Goal: Transaction & Acquisition: Purchase product/service

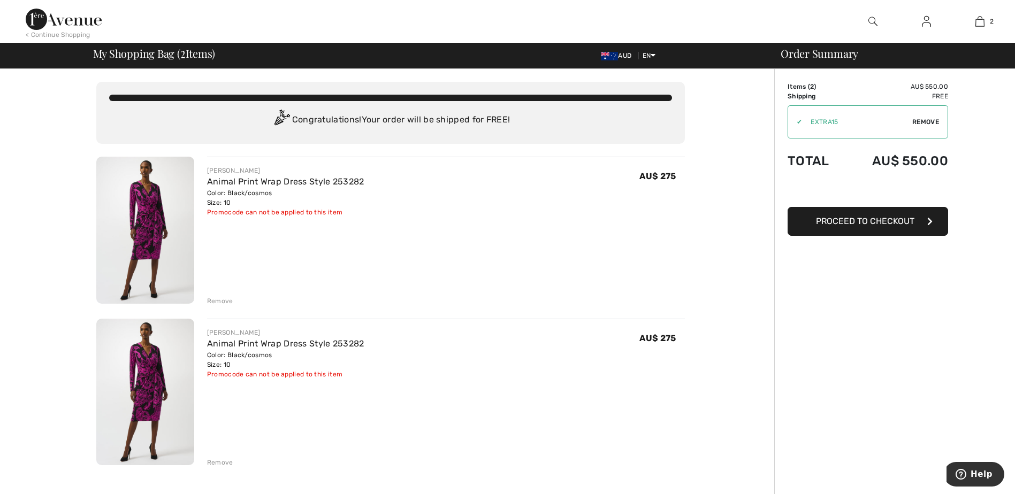
drag, startPoint x: 607, startPoint y: 177, endPoint x: 179, endPoint y: 210, distance: 428.6
click at [179, 210] on img at bounding box center [145, 230] width 98 height 147
click at [218, 305] on div "Remove" at bounding box center [220, 301] width 26 height 10
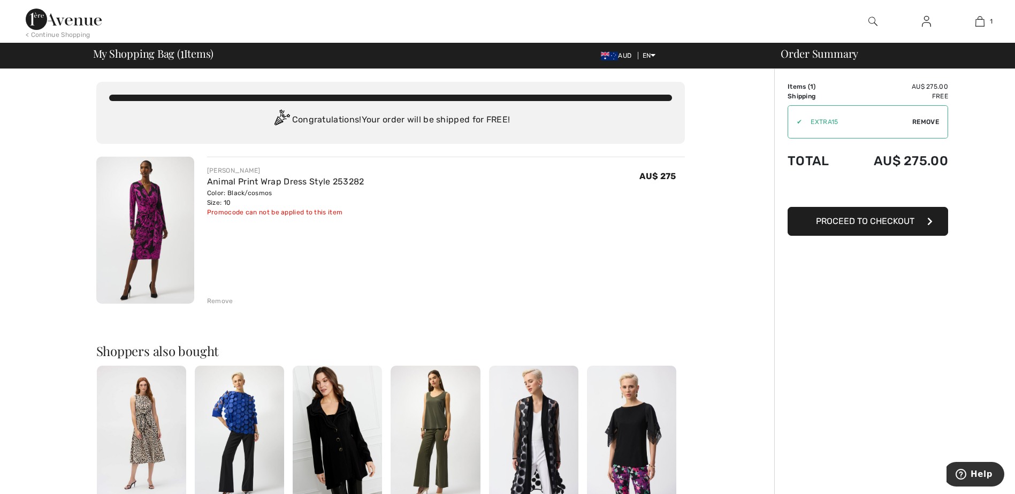
click at [856, 227] on button "Proceed to Checkout" at bounding box center [867, 221] width 160 height 29
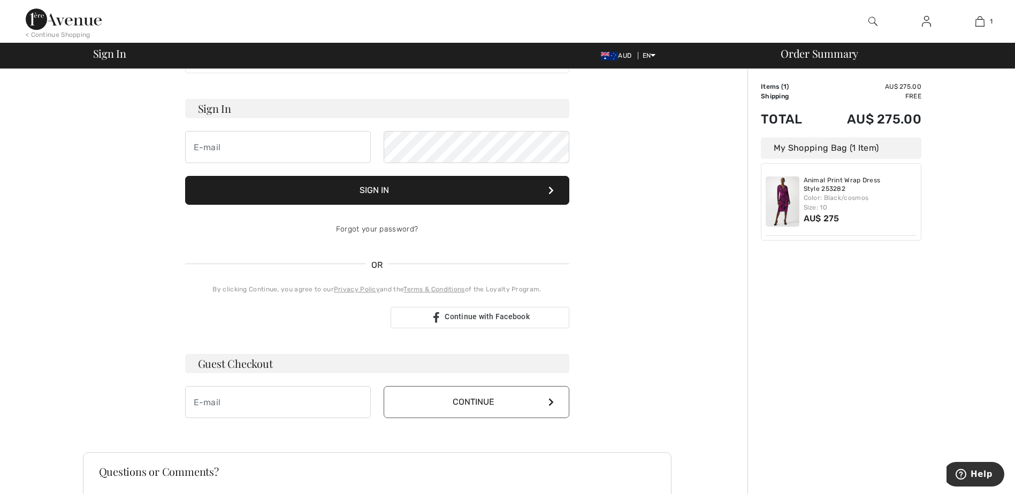
scroll to position [107, 0]
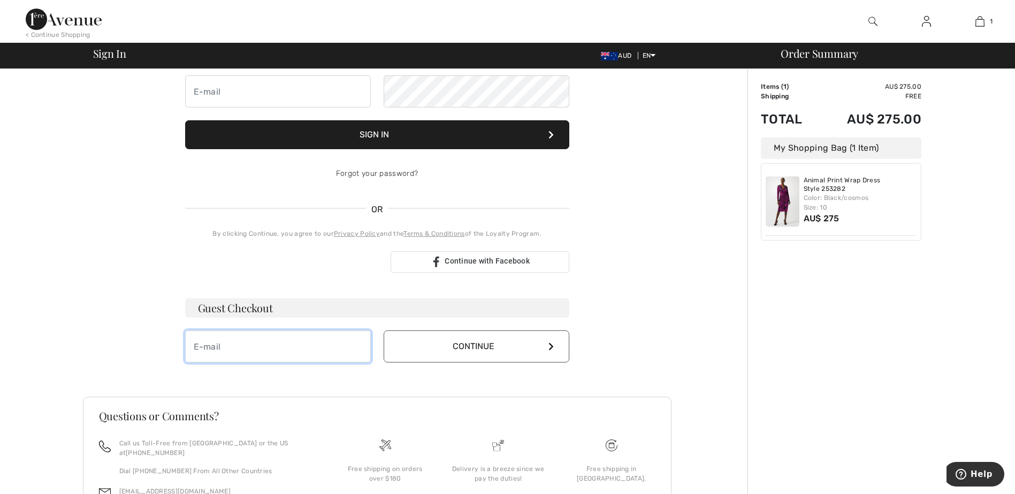
click at [295, 350] on input "email" at bounding box center [278, 347] width 186 height 32
type input "rosetta@rtlegal.com.au"
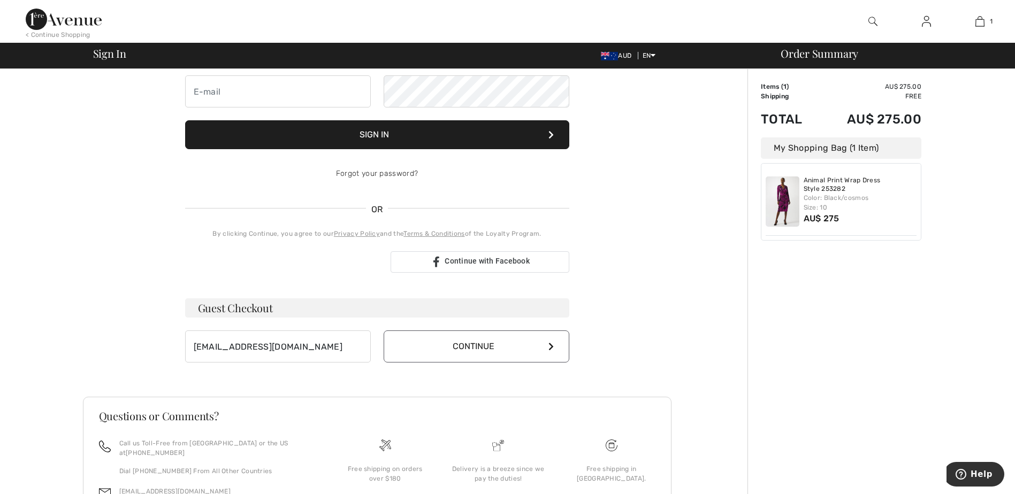
click at [541, 347] on button "Continue" at bounding box center [477, 347] width 186 height 32
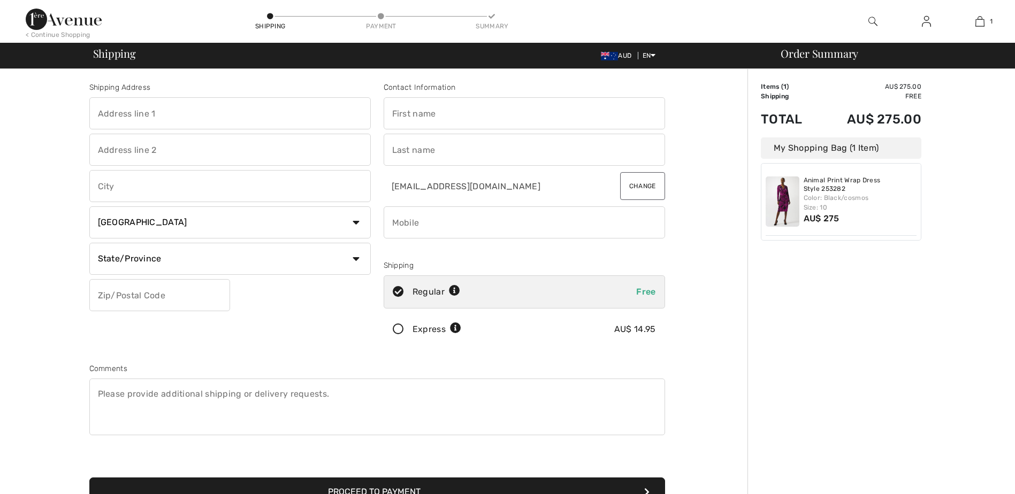
click at [164, 114] on input "text" at bounding box center [229, 113] width 281 height 32
type input "92 St James Road, HEIDELBERG VIC 3084"
type input "[GEOGRAPHIC_DATA]"
select select "AU"
type input "3084"
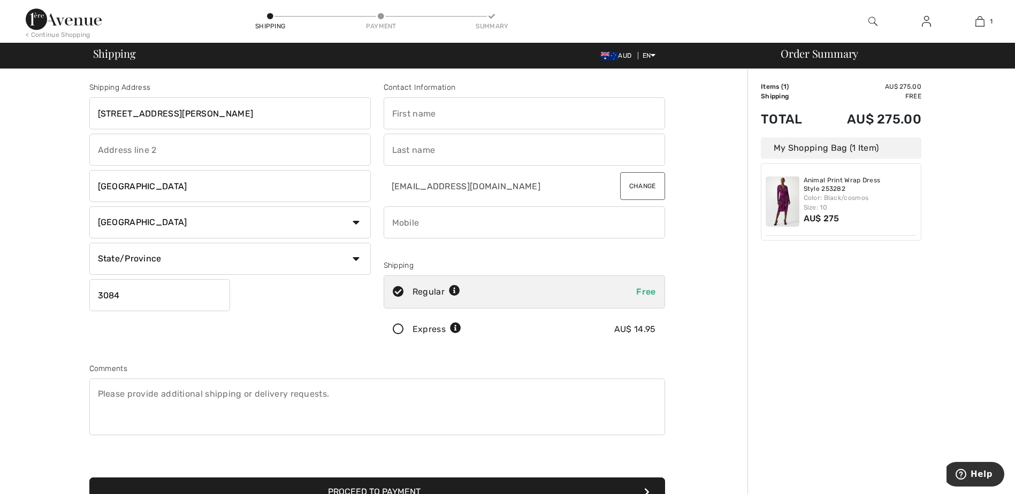
type input "Rosetta"
type input "[PERSON_NAME]"
type input "0416009917"
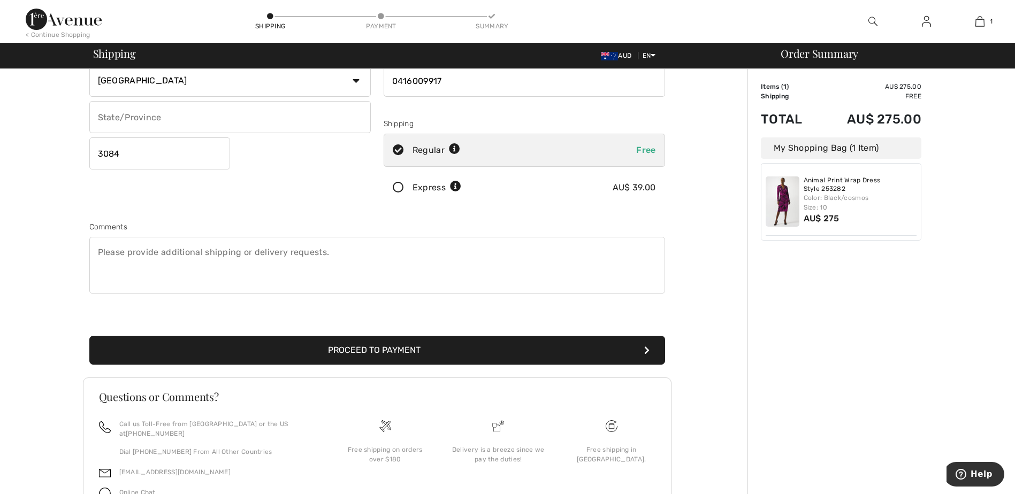
scroll to position [160, 0]
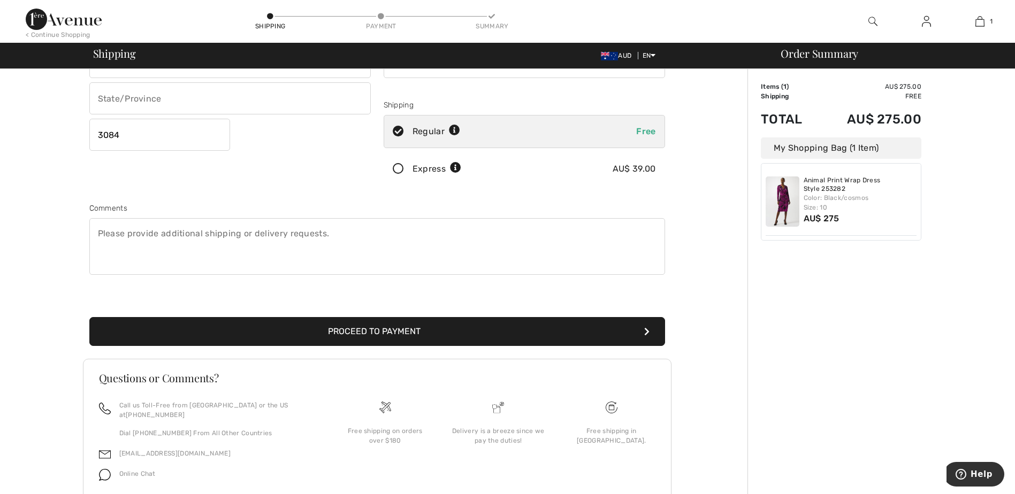
click at [320, 328] on button "Proceed to Payment" at bounding box center [377, 331] width 576 height 29
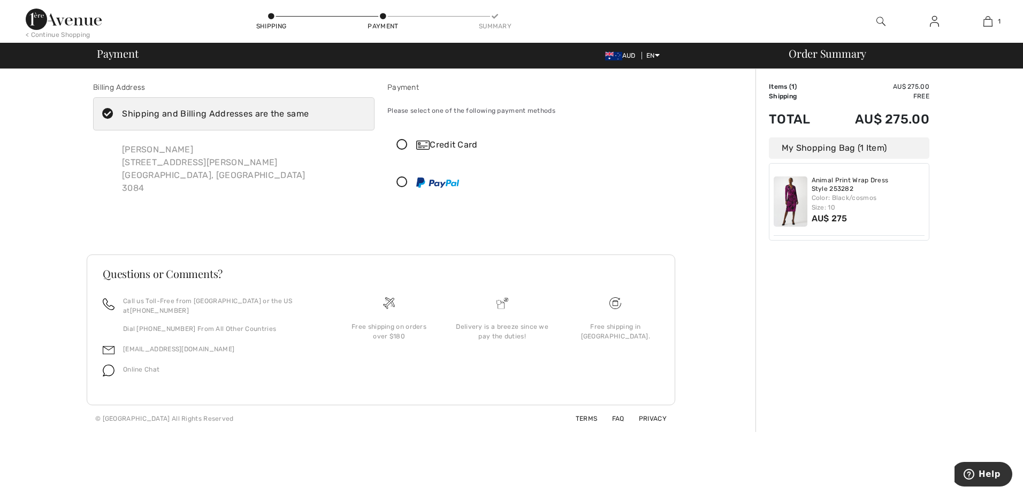
click at [394, 147] on icon at bounding box center [402, 145] width 28 height 11
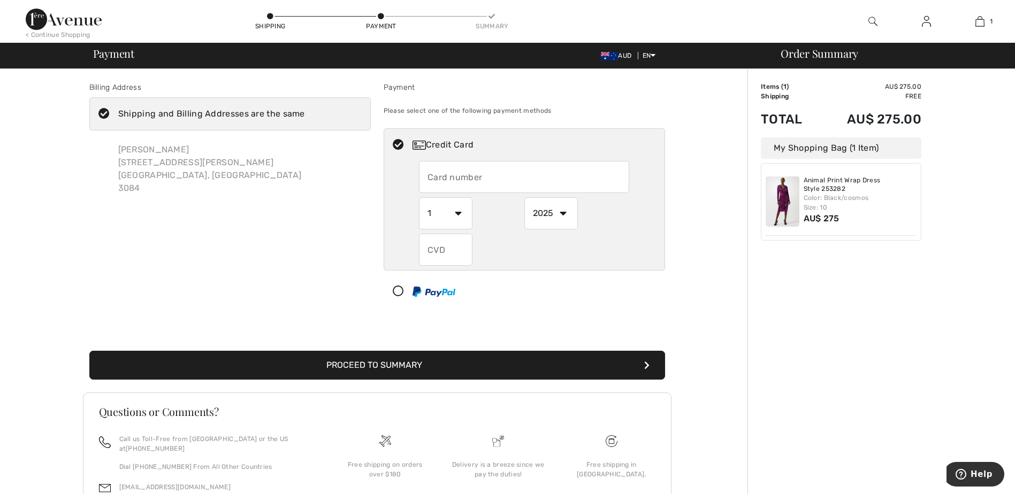
click at [445, 183] on input "text" at bounding box center [524, 177] width 210 height 32
type input "5463230007004935"
click at [462, 213] on select "1 2 3 4 5 6 7 8 9 10 11 12" at bounding box center [445, 213] width 53 height 32
select select "2"
click at [419, 197] on select "1 2 3 4 5 6 7 8 9 10 11 12" at bounding box center [445, 213] width 53 height 32
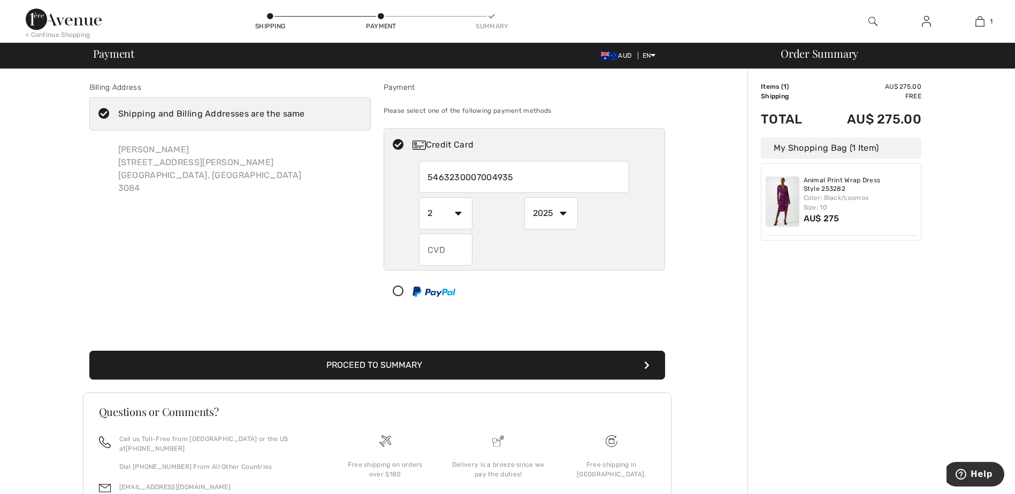
click at [565, 217] on select "2025 2026 2027 2028 2029 2030 2031 2032 2033 2034 2035" at bounding box center [550, 213] width 53 height 32
select select "2028"
click at [524, 197] on select "2025 2026 2027 2028 2029 2030 2031 2032 2033 2034 2035" at bounding box center [550, 213] width 53 height 32
click at [464, 255] on input "text" at bounding box center [445, 250] width 53 height 32
type input "387"
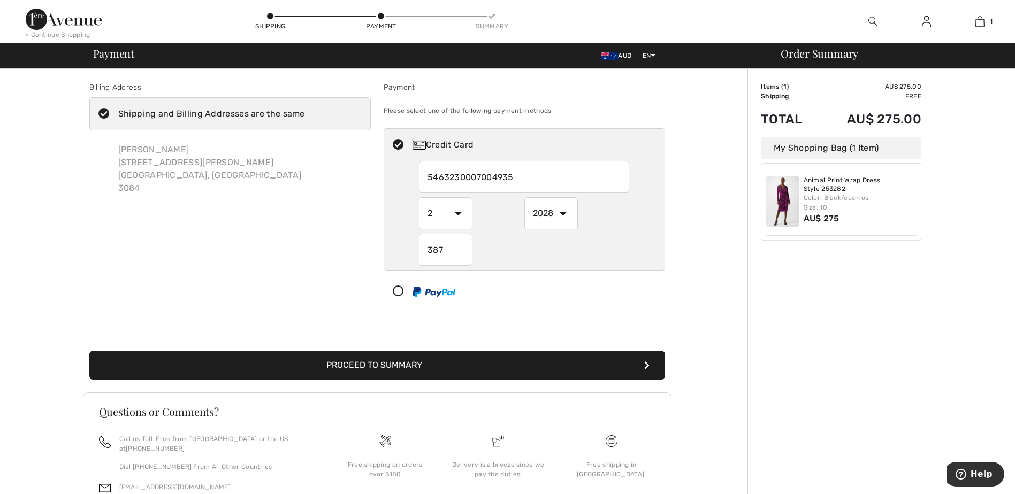
click at [464, 367] on button "Proceed to Summary" at bounding box center [377, 365] width 576 height 29
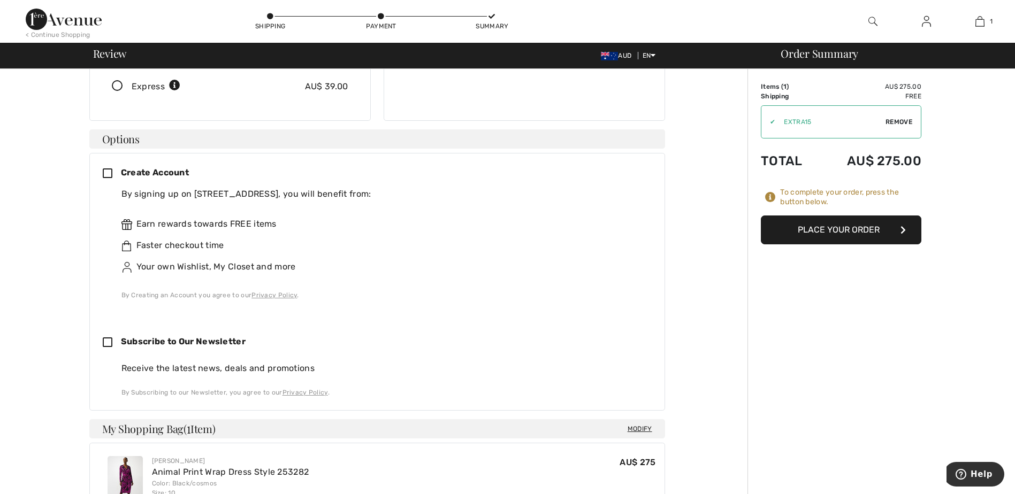
scroll to position [214, 0]
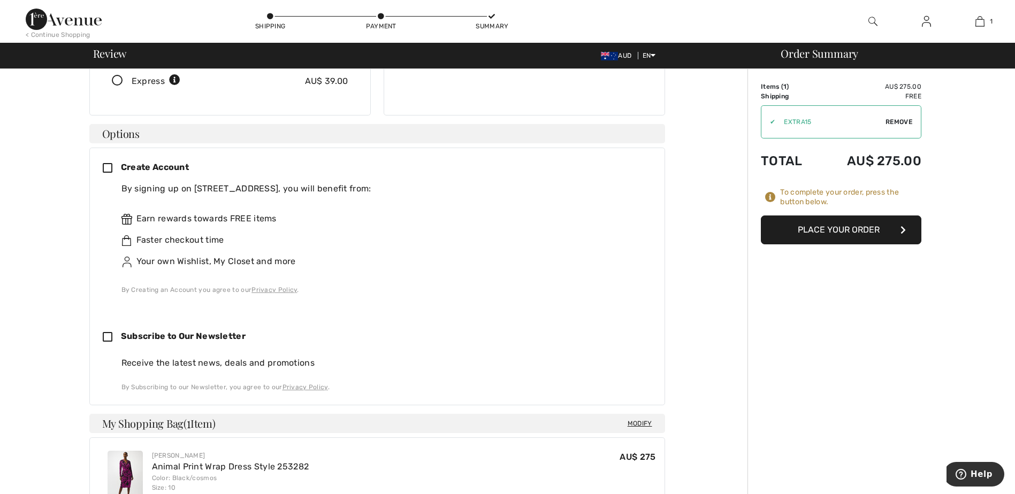
click at [112, 338] on icon at bounding box center [112, 337] width 18 height 11
checkbox input "true"
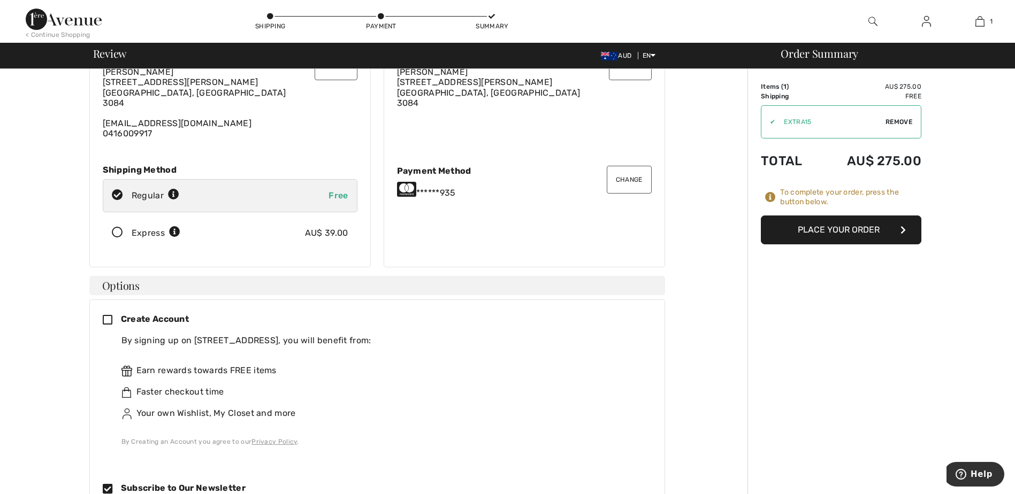
scroll to position [0, 0]
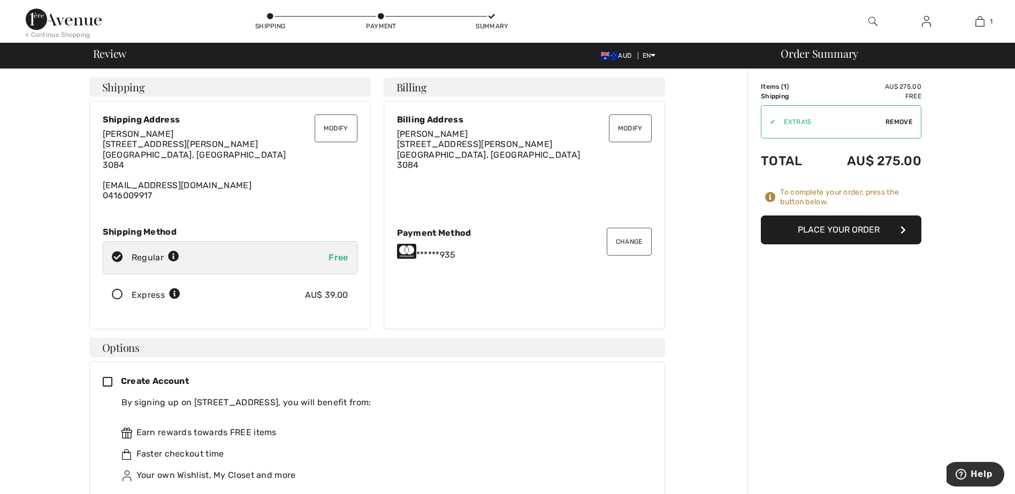
click at [849, 235] on button "Place Your Order" at bounding box center [841, 230] width 160 height 29
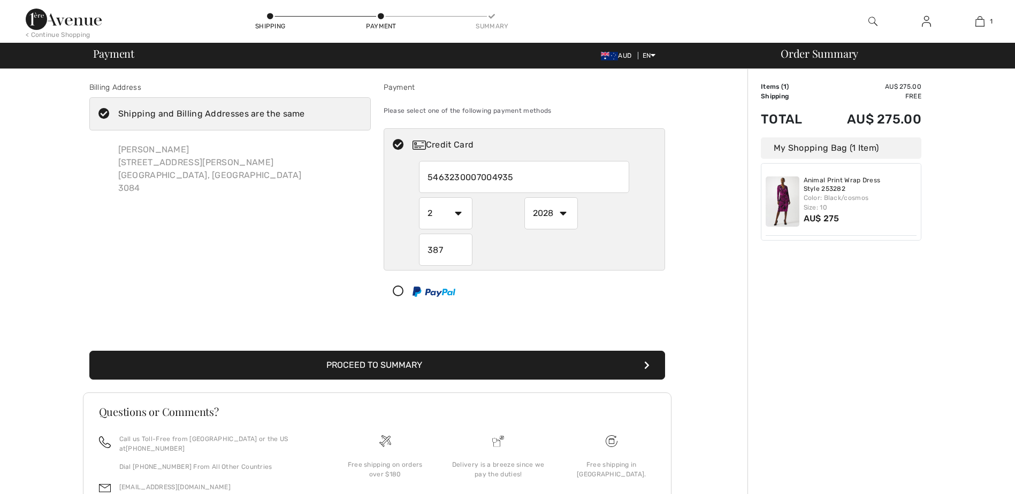
select select "2"
select select "2028"
click at [439, 177] on input "5463230007004935" at bounding box center [524, 177] width 210 height 32
radio input "true"
type input "[CREDIT_CARD_NUMBER]"
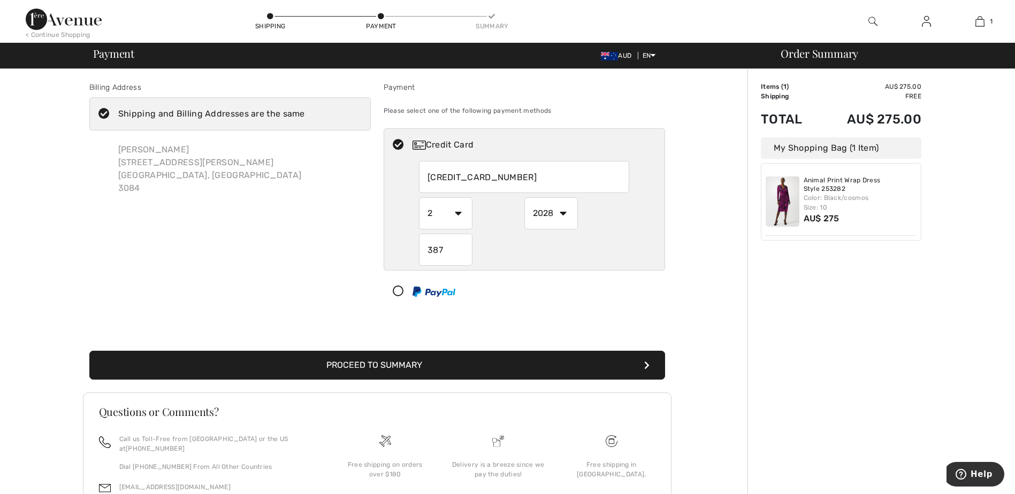
click at [647, 371] on button "Proceed to Summary" at bounding box center [377, 365] width 576 height 29
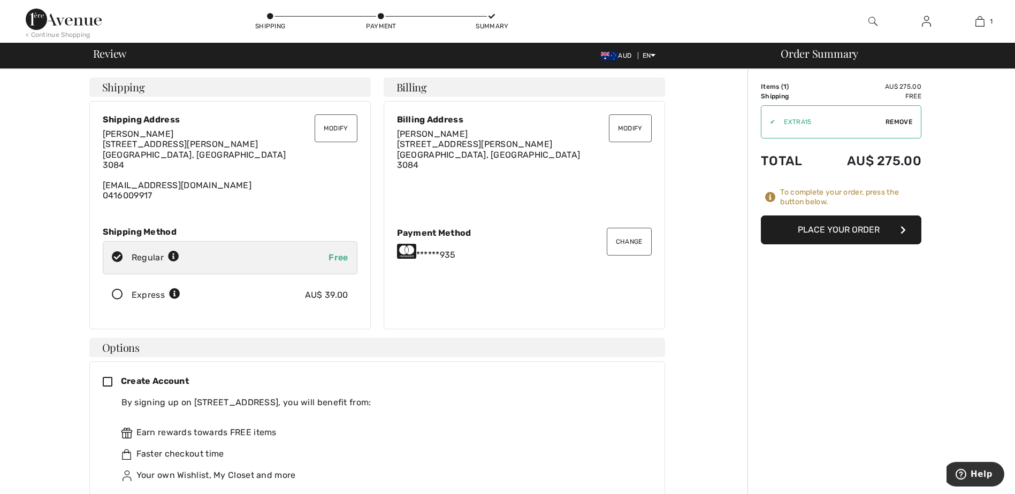
click at [820, 231] on button "Place Your Order" at bounding box center [841, 230] width 160 height 29
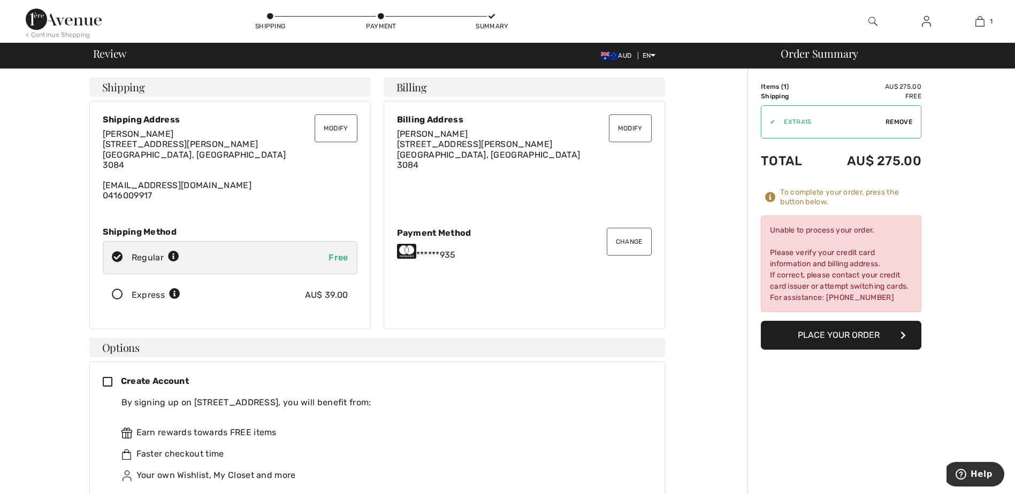
click at [411, 251] on icon at bounding box center [406, 251] width 19 height 17
click at [618, 241] on button "Change" at bounding box center [629, 242] width 45 height 28
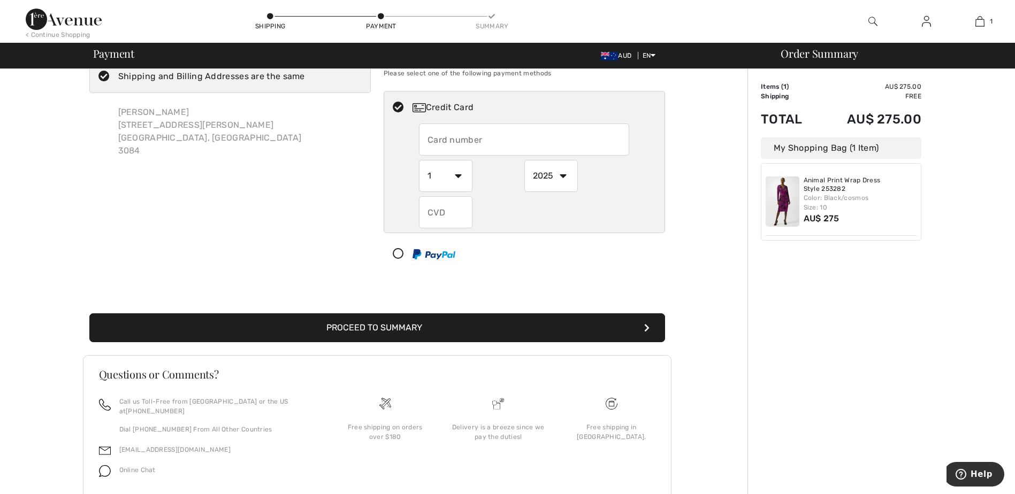
click at [531, 145] on input "text" at bounding box center [524, 140] width 210 height 32
radio input "true"
type input "[CREDIT_CARD_NUMBER]"
click at [457, 183] on select "1 2 3 4 5 6 7 8 9 10 11 12" at bounding box center [445, 176] width 53 height 32
radio input "true"
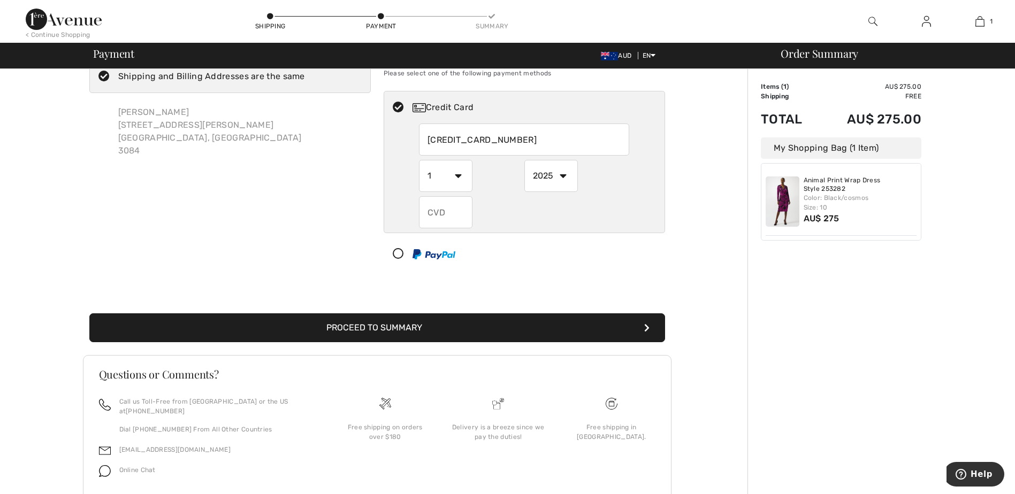
select select "2"
click at [419, 160] on select "1 2 3 4 5 6 7 8 9 10 11 12" at bounding box center [445, 176] width 53 height 32
click at [570, 177] on select "2025 2026 2027 2028 2029 2030 2031 2032 2033 2034 2035" at bounding box center [550, 176] width 53 height 32
radio input "true"
select select "2028"
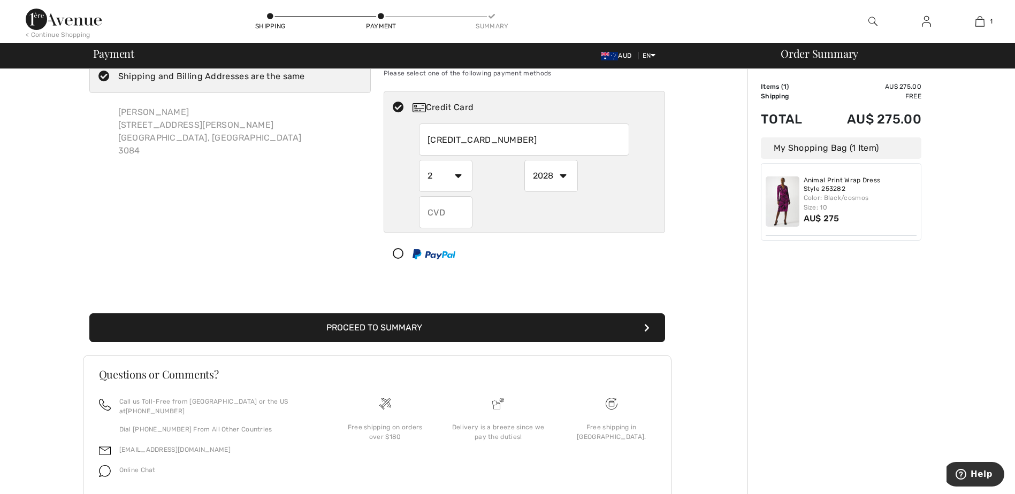
click at [524, 160] on select "2025 2026 2027 2028 2029 2030 2031 2032 2033 2034 2035" at bounding box center [550, 176] width 53 height 32
click at [454, 220] on input "text" at bounding box center [445, 212] width 53 height 32
radio input "true"
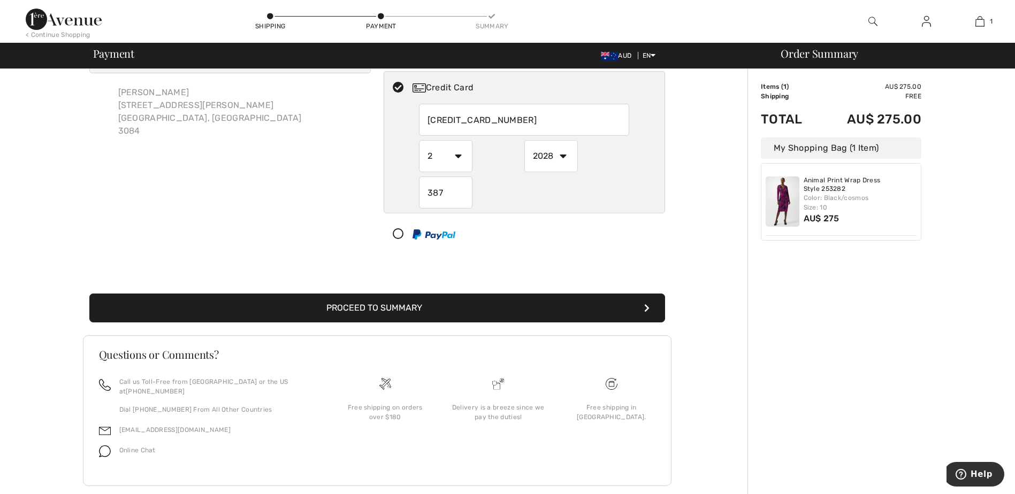
scroll to position [66, 0]
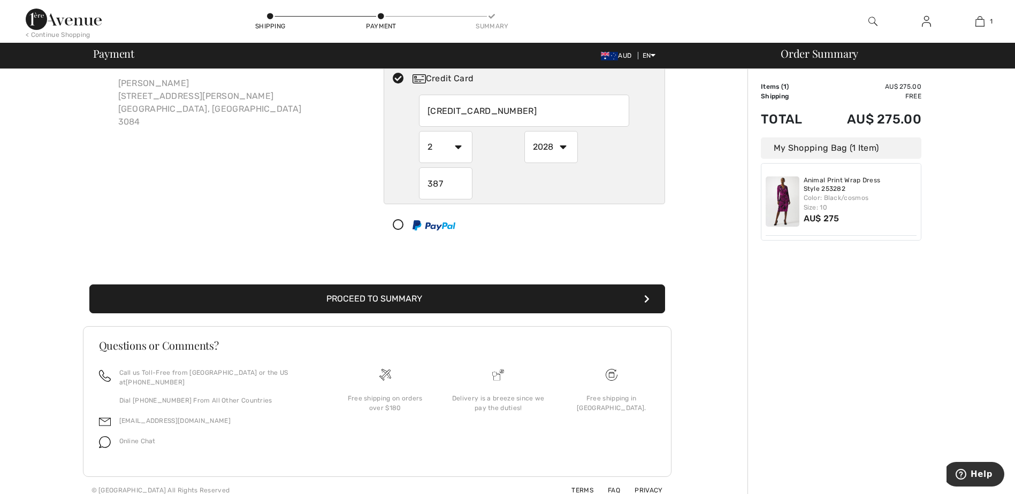
type input "387"
click at [545, 301] on button "Proceed to Summary" at bounding box center [377, 299] width 576 height 29
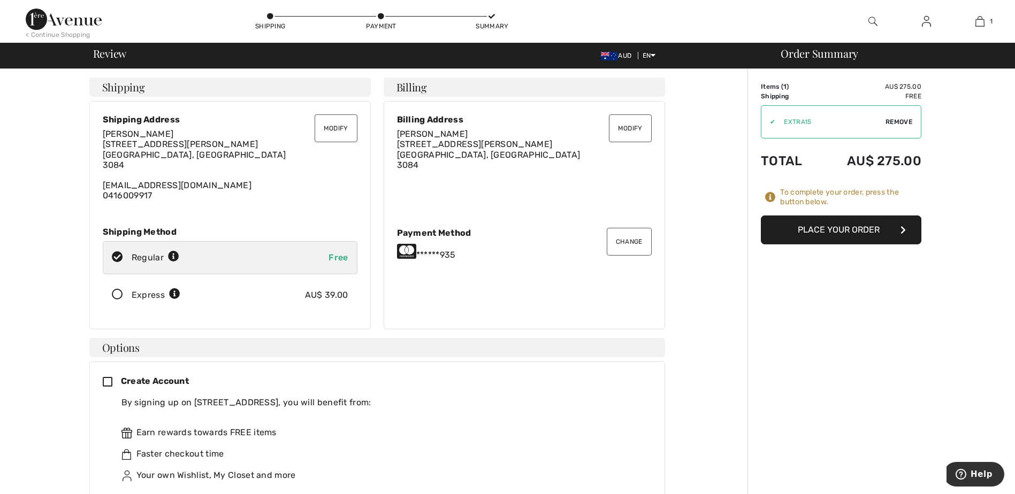
click at [833, 234] on button "Place Your Order" at bounding box center [841, 230] width 160 height 29
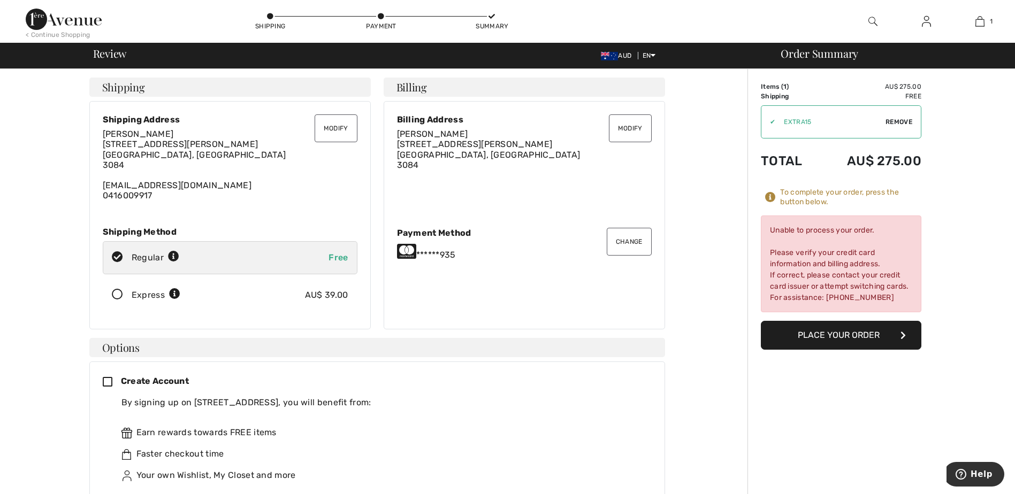
click at [636, 242] on button "Change" at bounding box center [629, 242] width 45 height 28
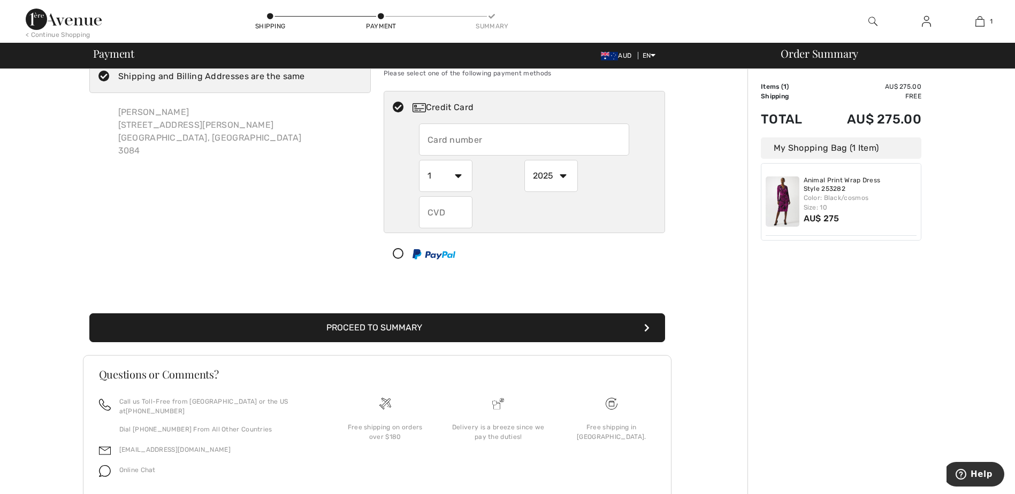
click at [527, 144] on input "text" at bounding box center [524, 140] width 210 height 32
radio input "true"
type input "5163230007004935"
click at [470, 183] on select "1 2 3 4 5 6 7 8 9 10 11 12" at bounding box center [445, 176] width 53 height 32
radio input "true"
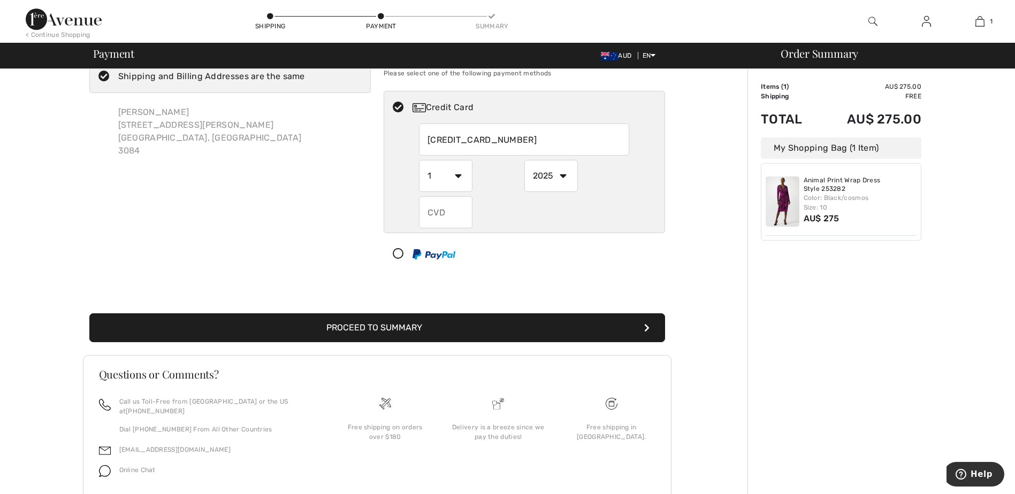
select select "2"
click at [419, 160] on select "1 2 3 4 5 6 7 8 9 10 11 12" at bounding box center [445, 176] width 53 height 32
click at [565, 179] on select "2025 2026 2027 2028 2029 2030 2031 2032 2033 2034 2035" at bounding box center [550, 176] width 53 height 32
radio input "true"
select select "2028"
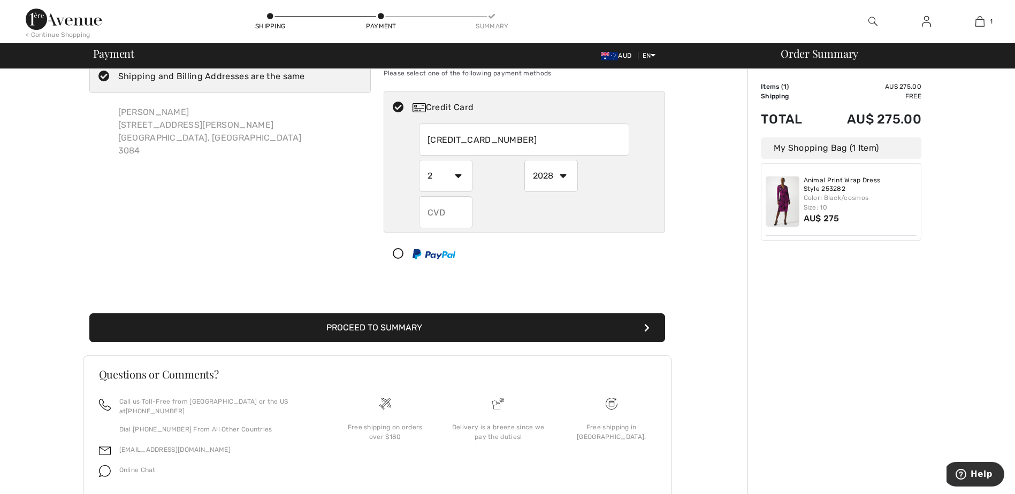
click at [524, 160] on select "2025 2026 2027 2028 2029 2030 2031 2032 2033 2034 2035" at bounding box center [550, 176] width 53 height 32
click at [469, 217] on input "text" at bounding box center [445, 212] width 53 height 32
radio input "true"
type input "387"
click at [648, 331] on icon "submit" at bounding box center [646, 328] width 5 height 9
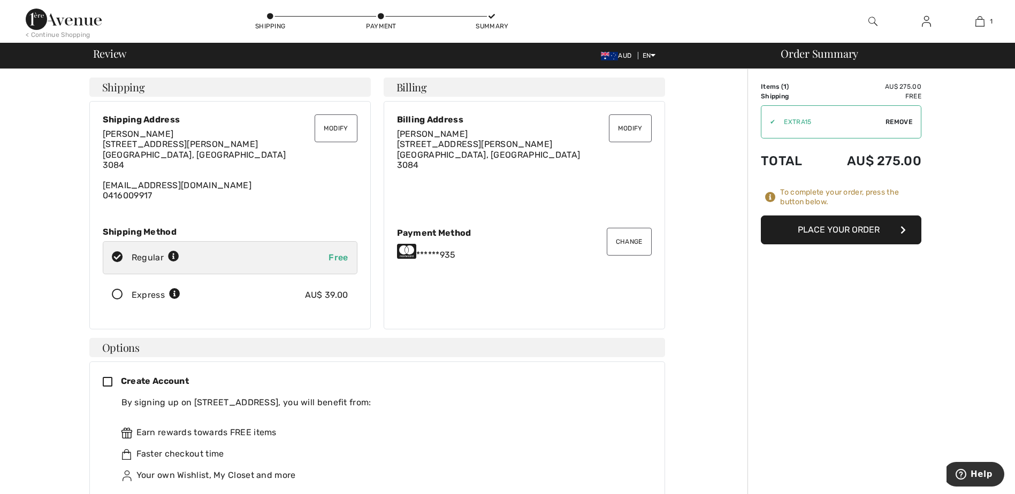
click at [857, 226] on button "Place Your Order" at bounding box center [841, 230] width 160 height 29
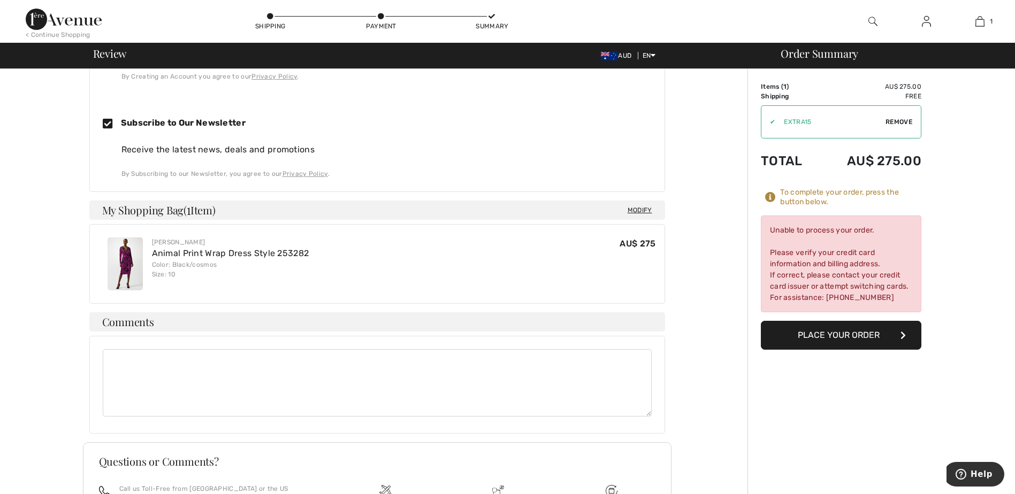
scroll to position [428, 0]
